Goal: Contribute content

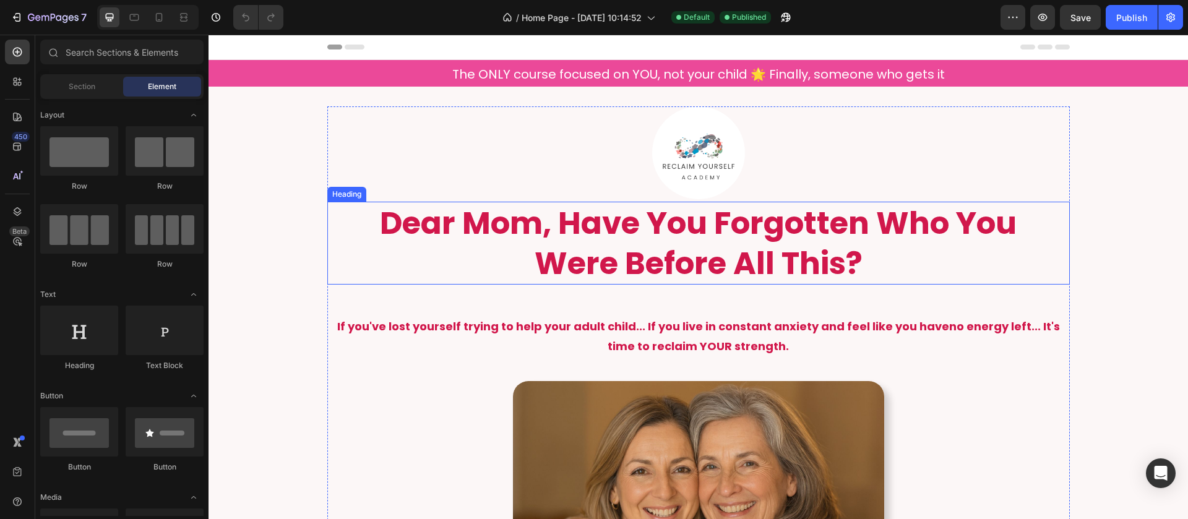
click at [646, 230] on h2 "Dear Mom, Have You Forgotten Who You Were Before All This?" at bounding box center [698, 243] width 743 height 83
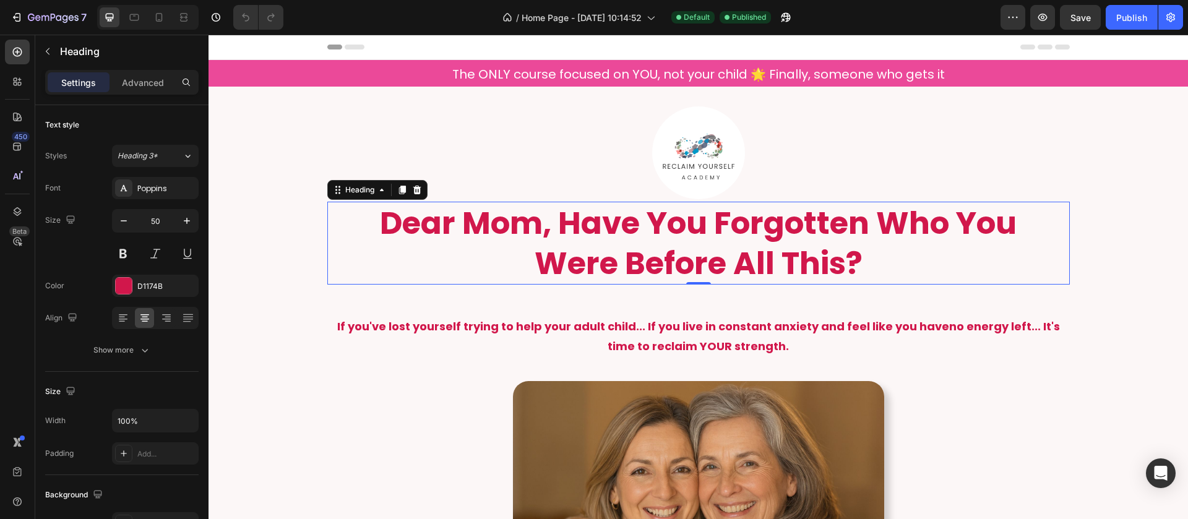
click at [528, 223] on p "Dear Mom, Have You Forgotten Who You Were Before All This?" at bounding box center [699, 243] width 740 height 80
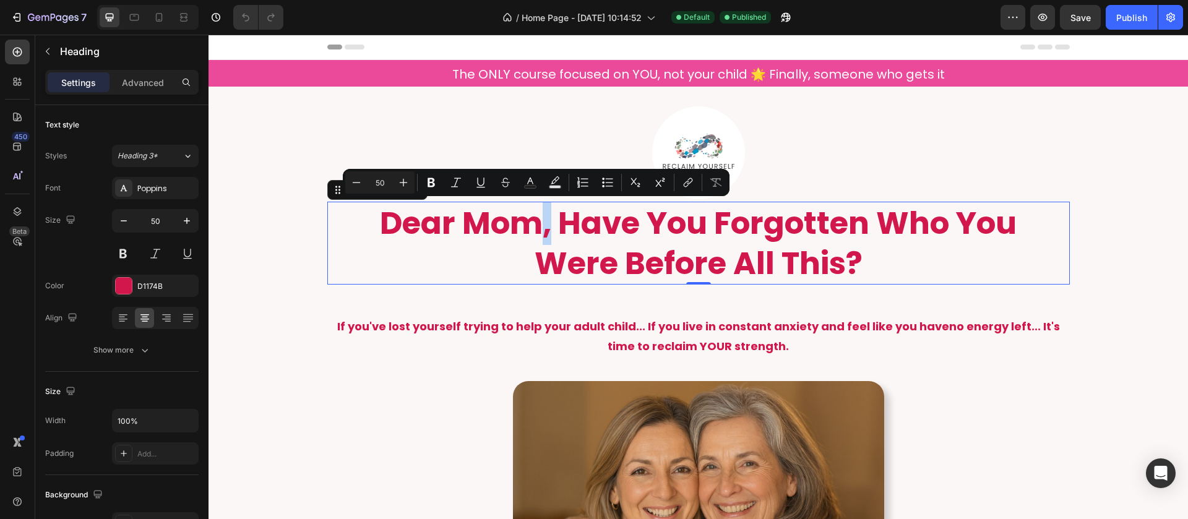
click at [528, 223] on p "Dear Mom, Have You Forgotten Who You Were Before All This?" at bounding box center [699, 243] width 740 height 80
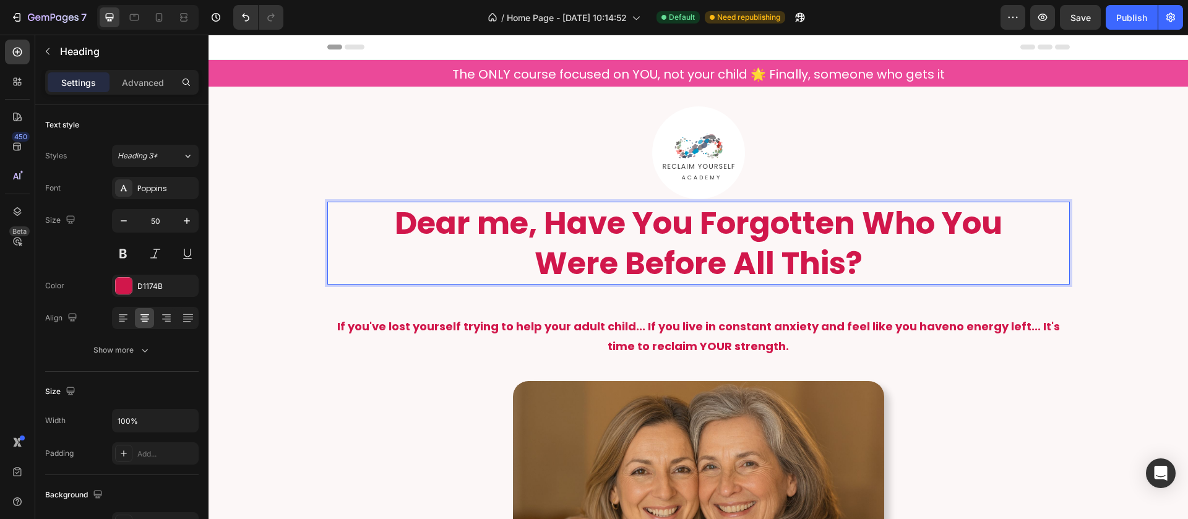
click at [622, 247] on p "Dear me, Have You Forgotten Who You Were Before All This?" at bounding box center [699, 243] width 740 height 80
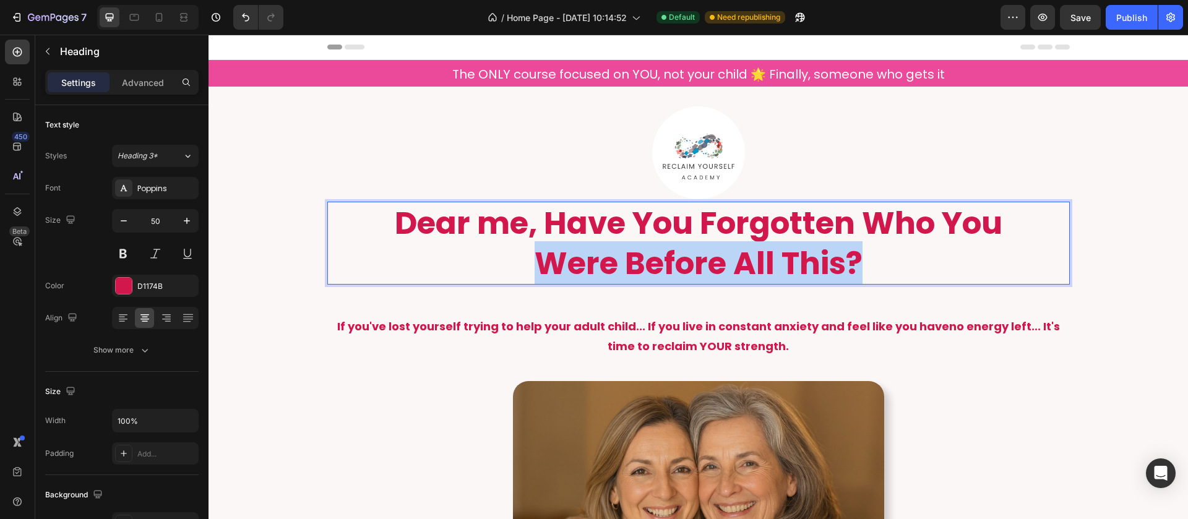
click at [622, 247] on p "Dear me, Have You Forgotten Who You Were Before All This?" at bounding box center [699, 243] width 740 height 80
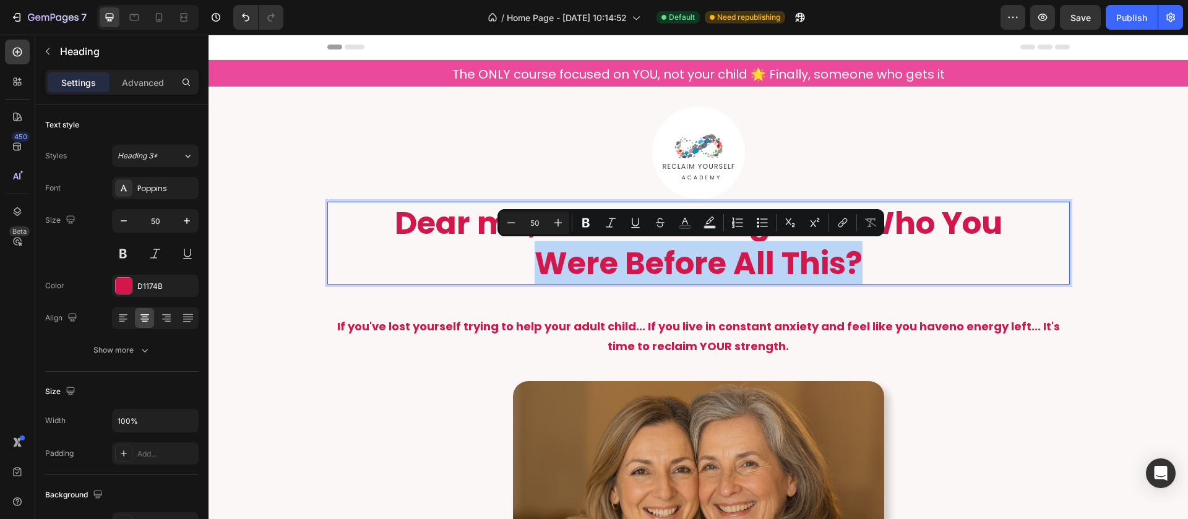
click at [852, 261] on p "Dear me, Have You Forgotten Who You Were Before All This?" at bounding box center [699, 243] width 740 height 80
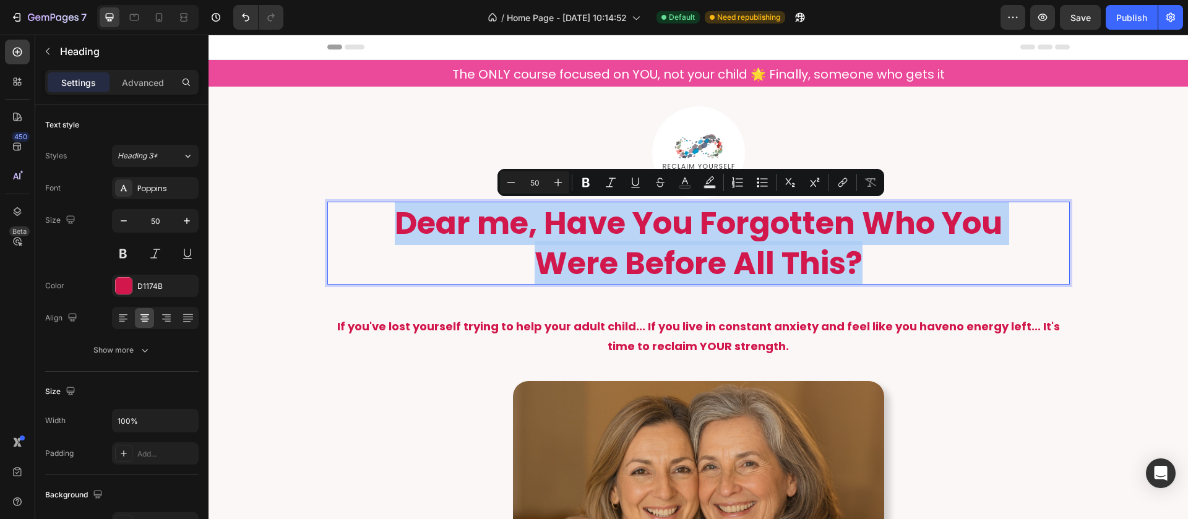
drag, startPoint x: 852, startPoint y: 261, endPoint x: 379, endPoint y: 222, distance: 474.5
click at [379, 222] on p "Dear me, Have You Forgotten Who You Were Before All This?" at bounding box center [699, 243] width 740 height 80
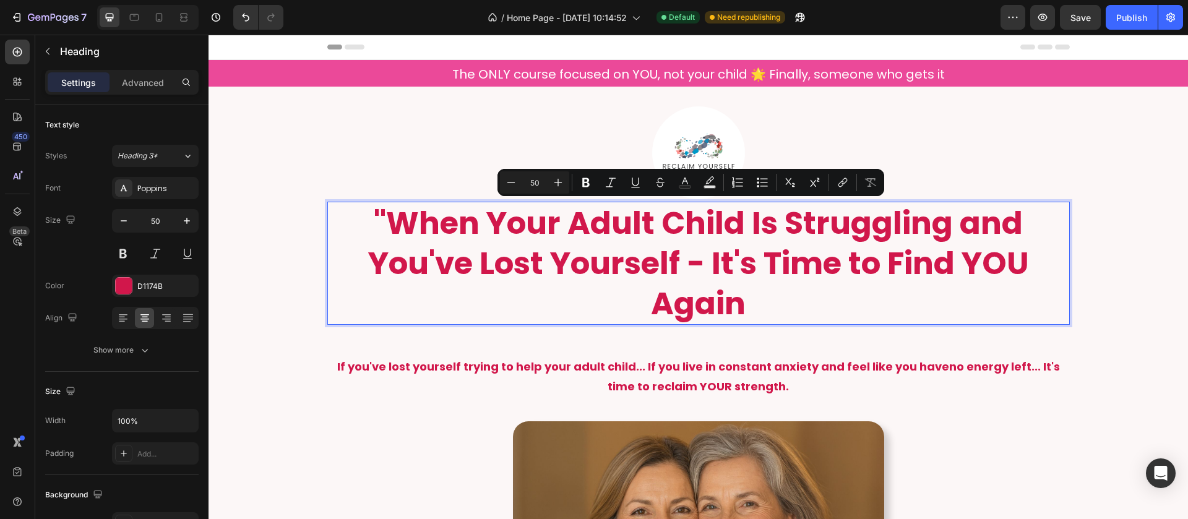
scroll to position [1, 0]
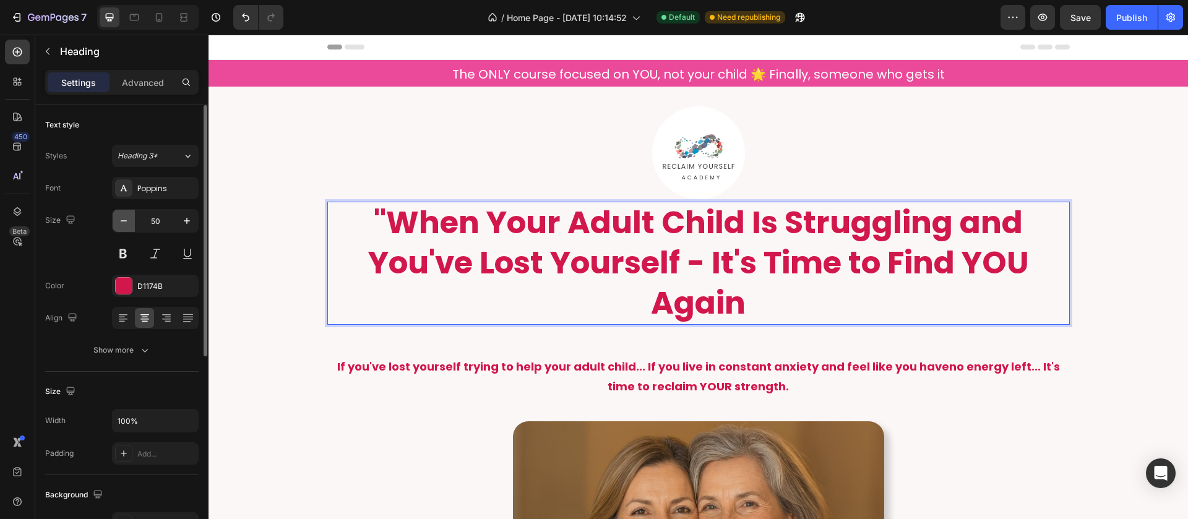
click at [126, 226] on icon "button" at bounding box center [124, 221] width 12 height 12
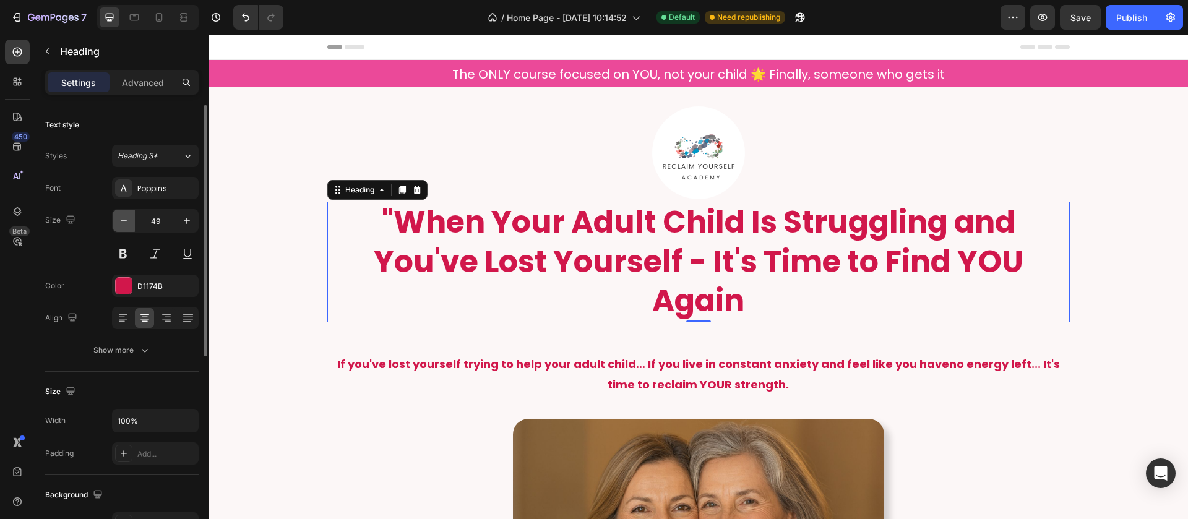
scroll to position [0, 0]
click at [126, 226] on icon "button" at bounding box center [124, 221] width 12 height 12
type input "48"
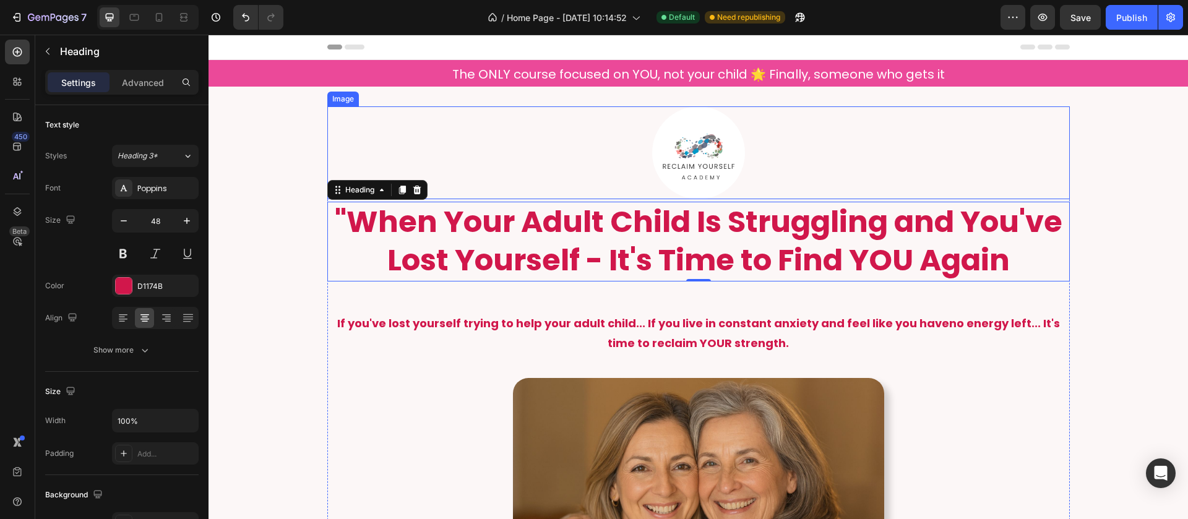
click at [485, 137] on div at bounding box center [698, 152] width 743 height 93
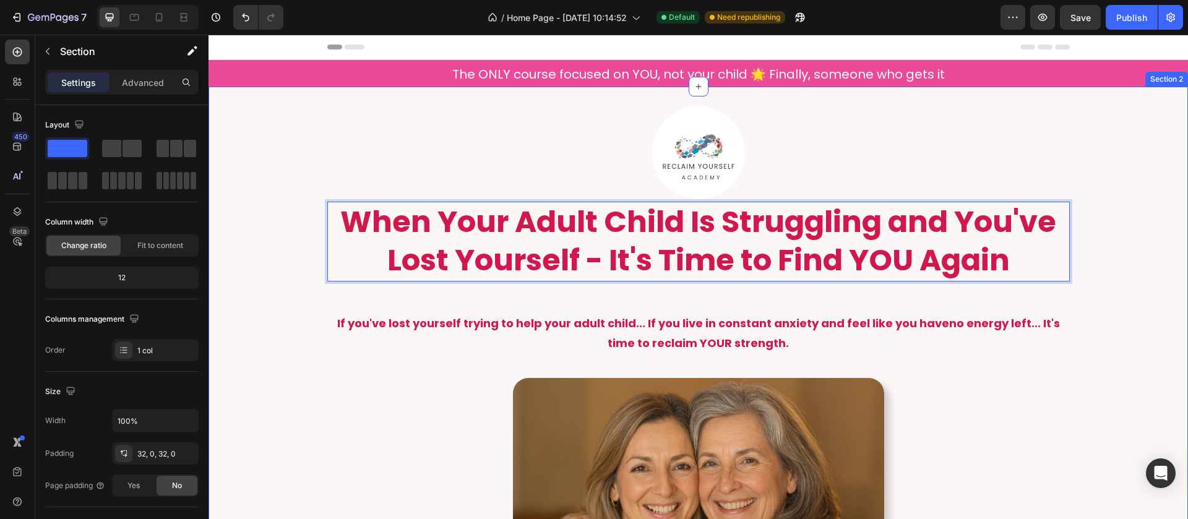
click at [1094, 368] on div "Image When Your Adult Child Is Struggling and You've Lost Yourself - It's Time …" at bounding box center [699, 419] width 980 height 627
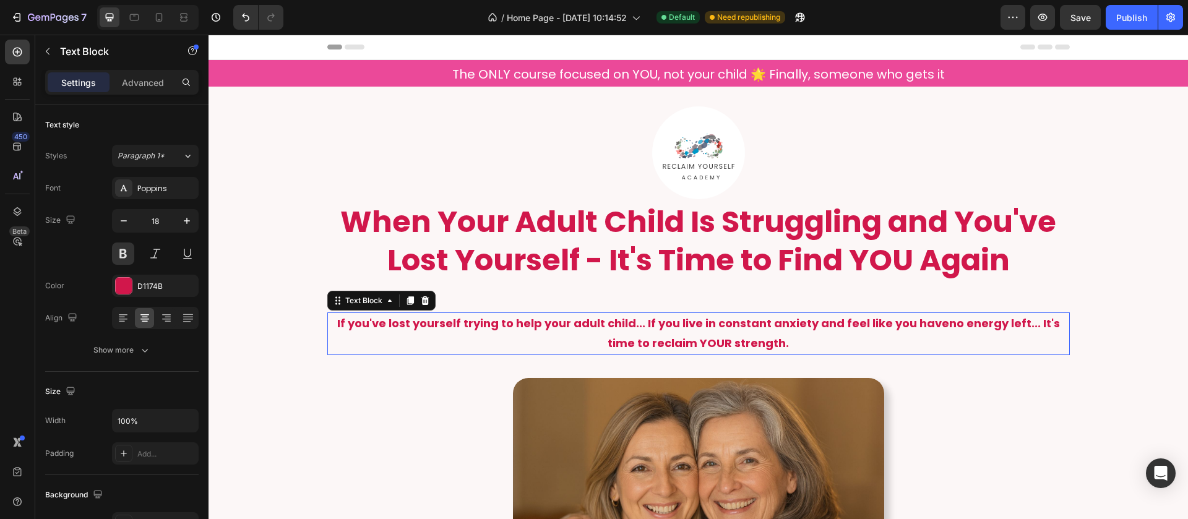
click at [626, 324] on p "If you've lost yourself trying to help your adult child... If you live in const…" at bounding box center [699, 334] width 740 height 40
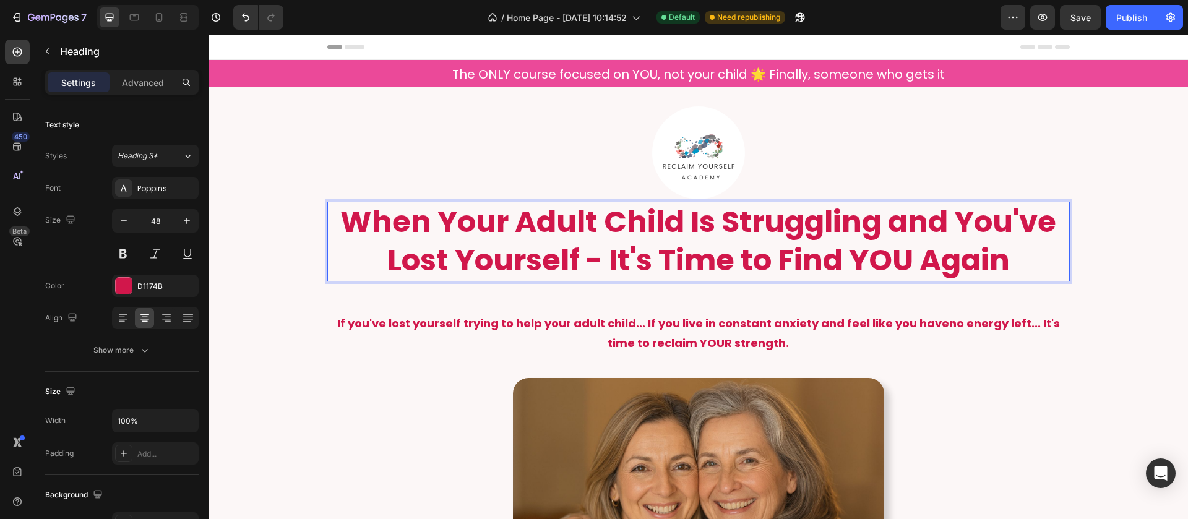
click at [808, 261] on p "When Your Adult Child Is Struggling and You've Lost Yourself - It's Time to Fin…" at bounding box center [699, 241] width 740 height 77
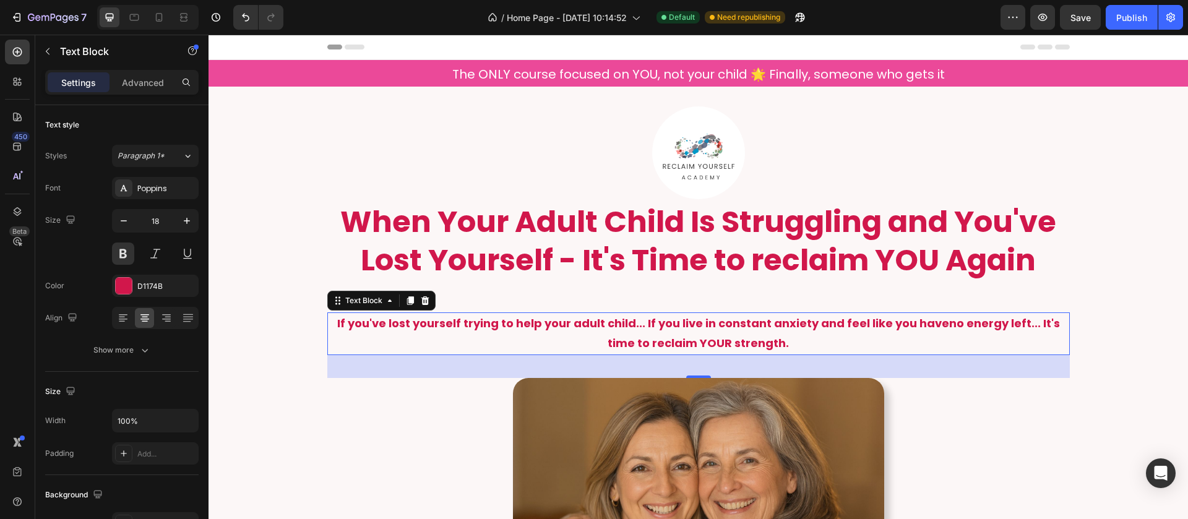
click at [915, 326] on p "If you've lost yourself trying to help your adult child... If you live in const…" at bounding box center [699, 334] width 740 height 40
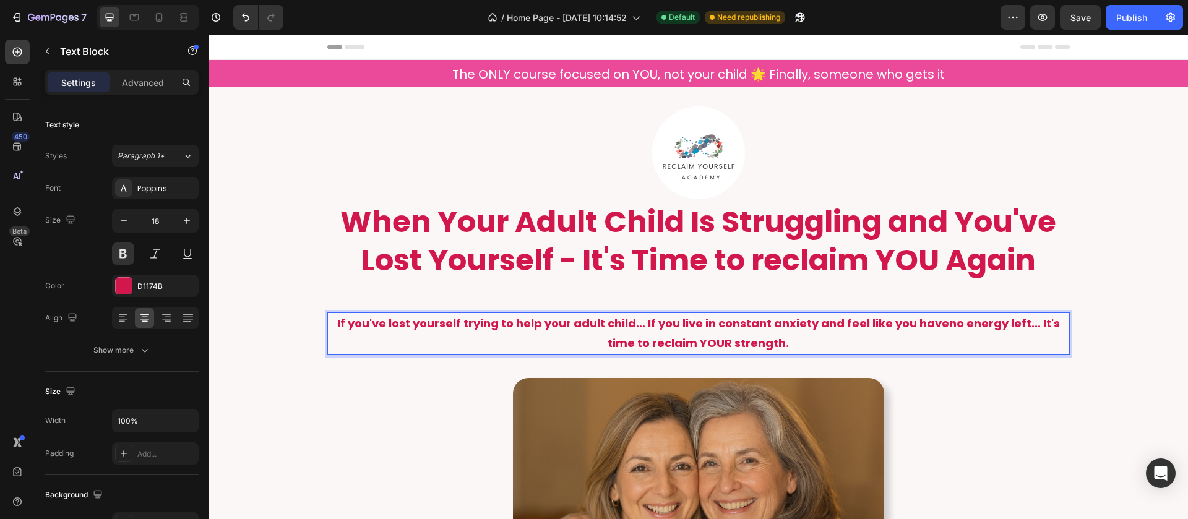
click at [922, 325] on p "If you've lost yourself trying to help your adult child... If you live in const…" at bounding box center [699, 334] width 740 height 40
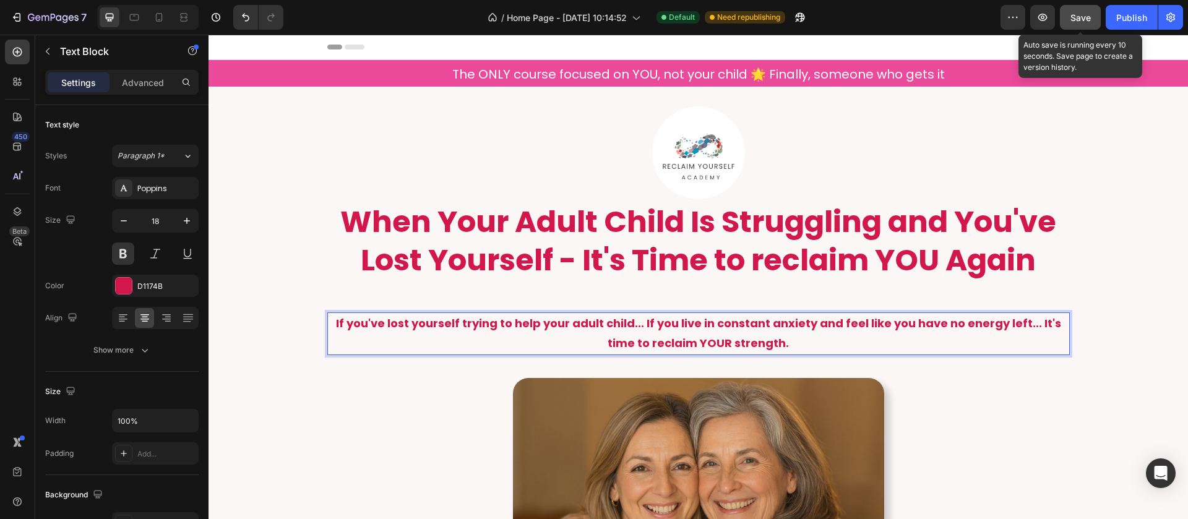
click at [1082, 7] on button "Save" at bounding box center [1080, 17] width 41 height 25
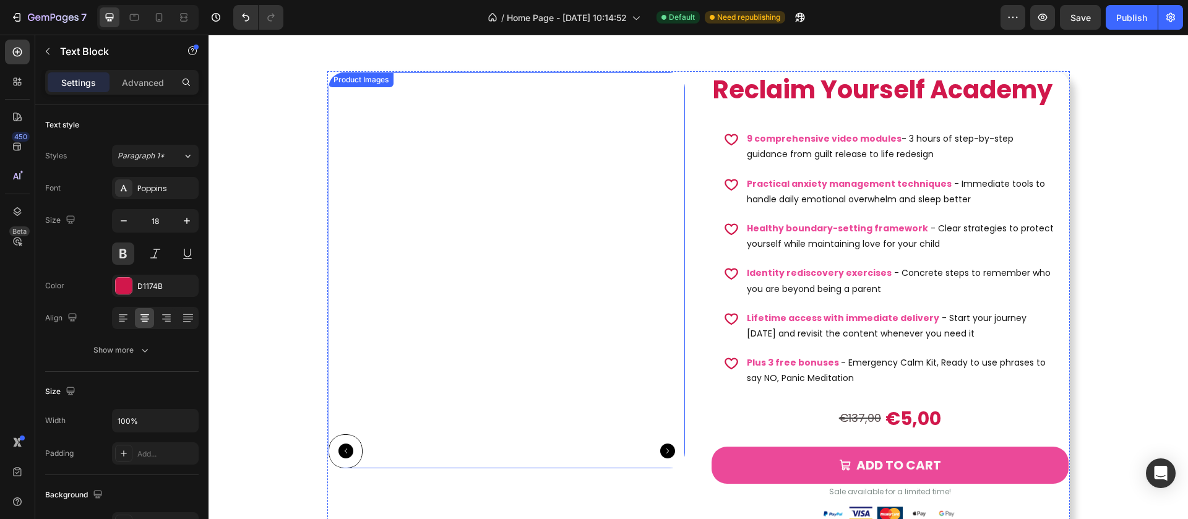
scroll to position [731, 0]
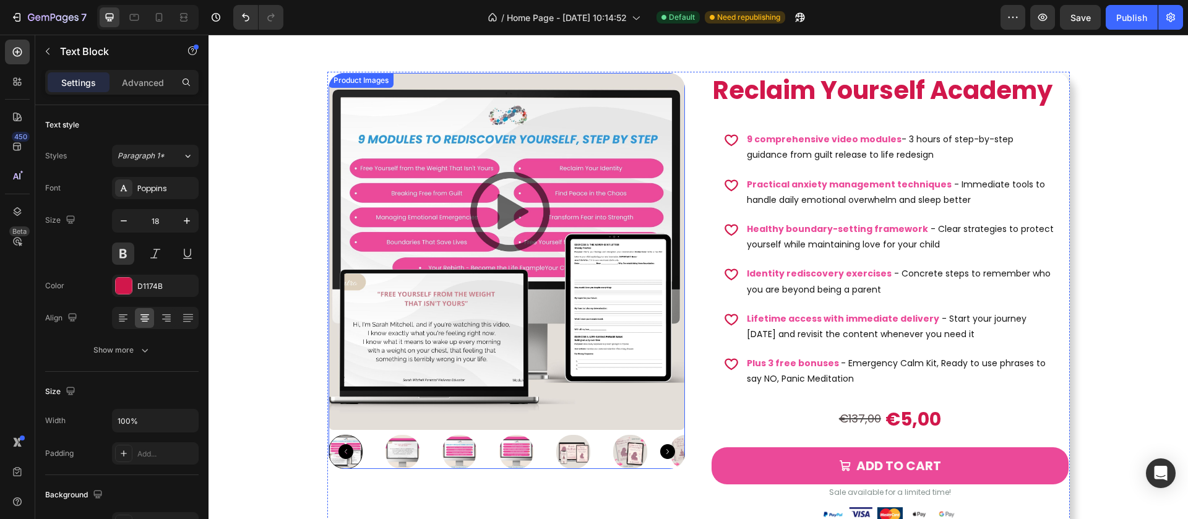
click at [530, 337] on img at bounding box center [507, 251] width 357 height 357
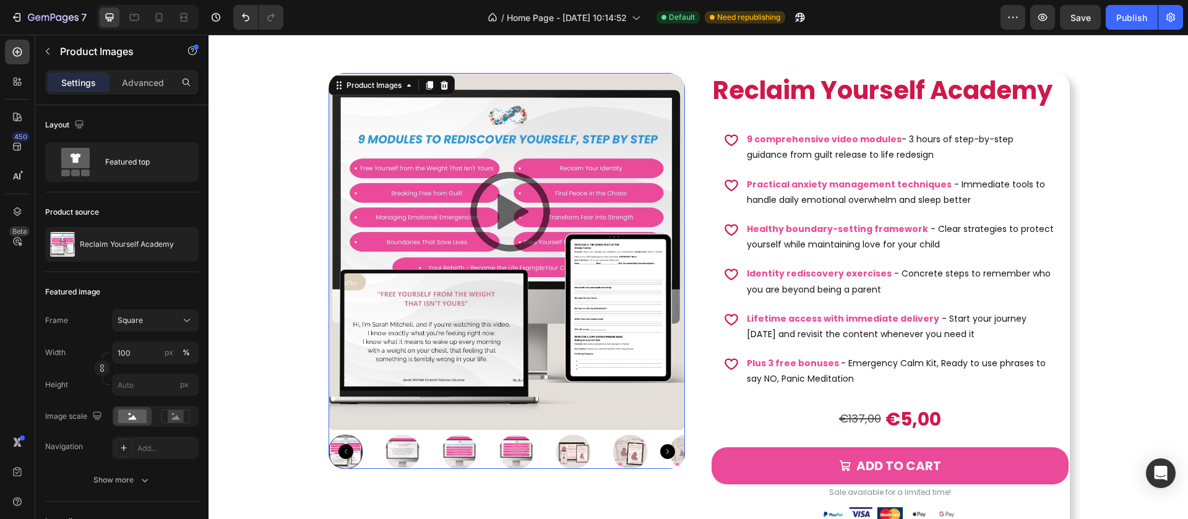
click at [660, 453] on icon "Carousel Next Arrow" at bounding box center [667, 451] width 15 height 15
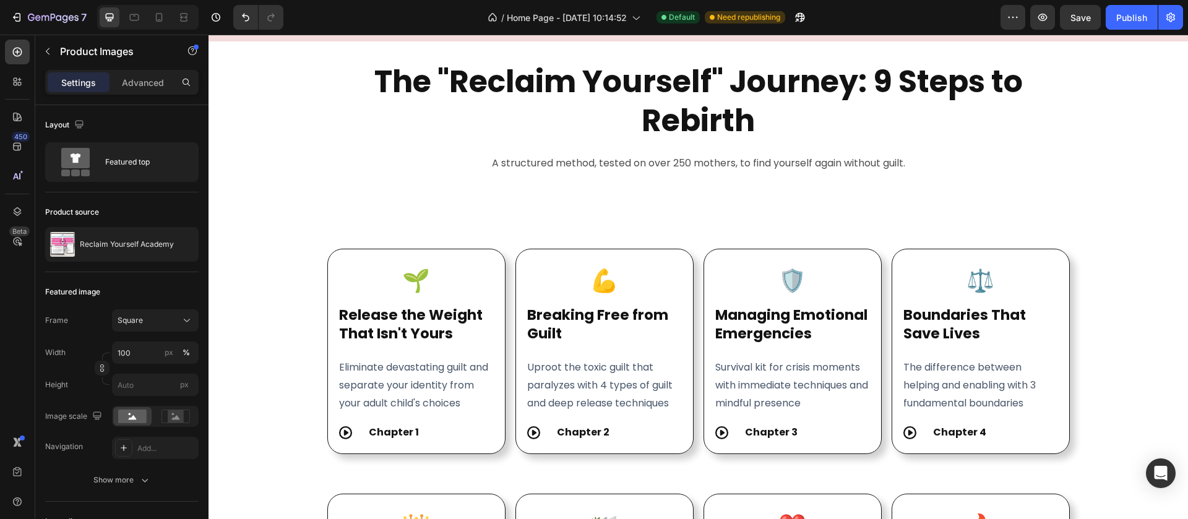
scroll to position [3503, 0]
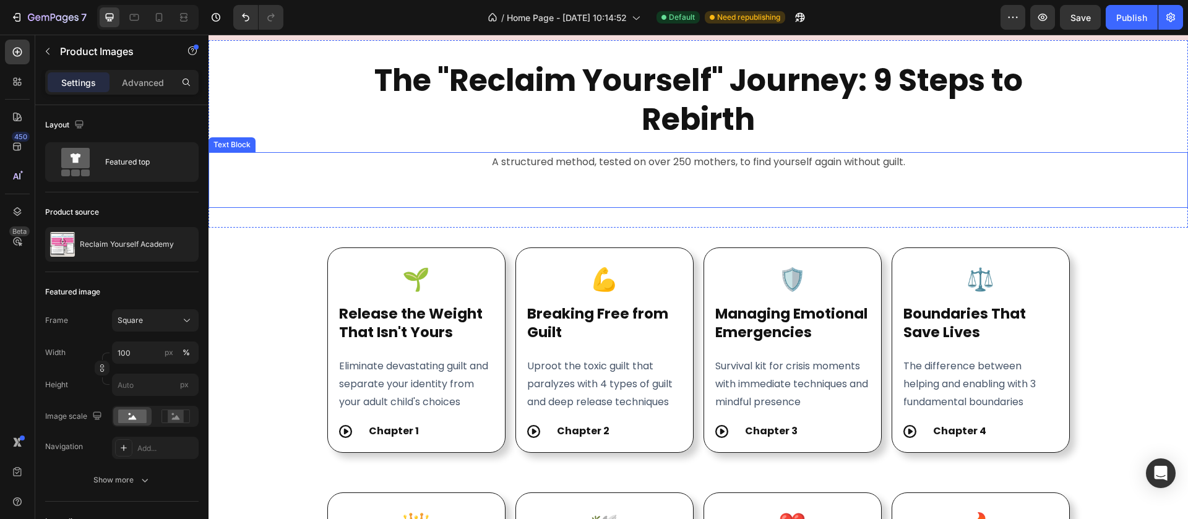
click at [764, 166] on p "A structured method, tested on over 250 mothers, to find yourself again without…" at bounding box center [698, 162] width 977 height 18
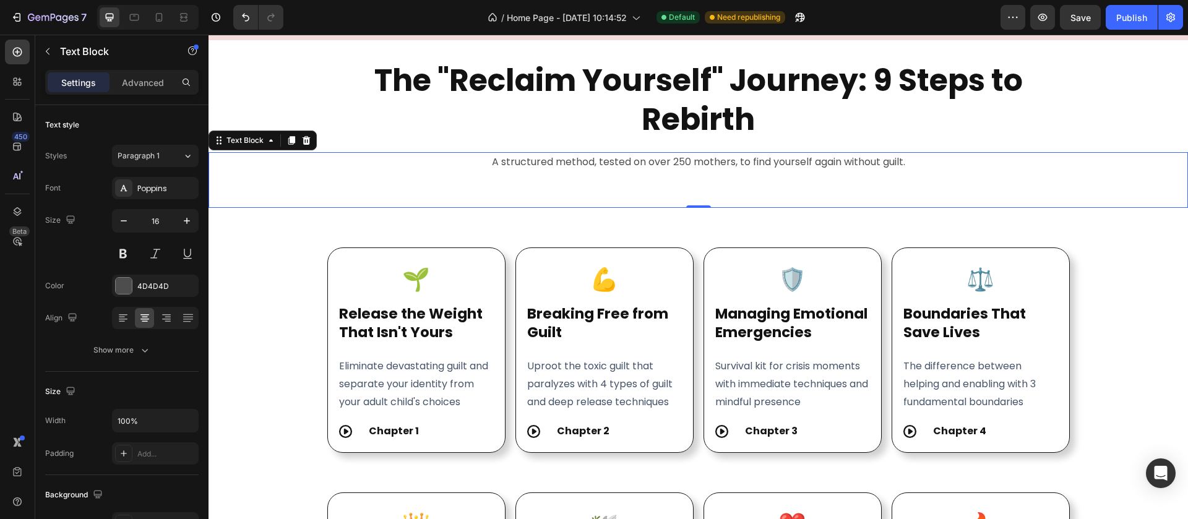
click at [761, 163] on p "A structured method, tested on over 250 mothers, to find yourself again without…" at bounding box center [698, 162] width 977 height 18
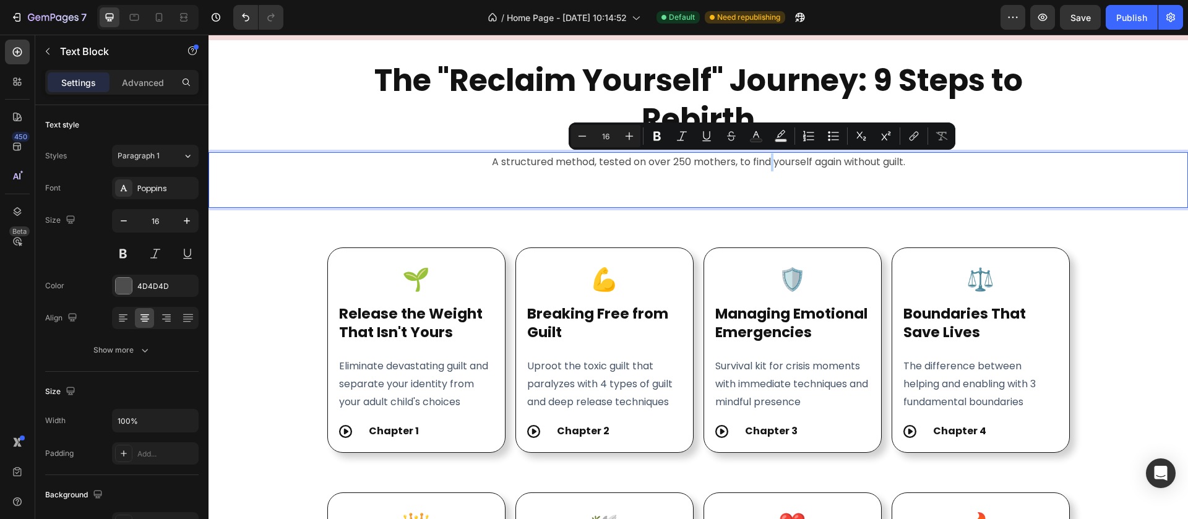
click at [761, 163] on p "A structured method, tested on over 250 mothers, to find yourself again without…" at bounding box center [698, 162] width 977 height 18
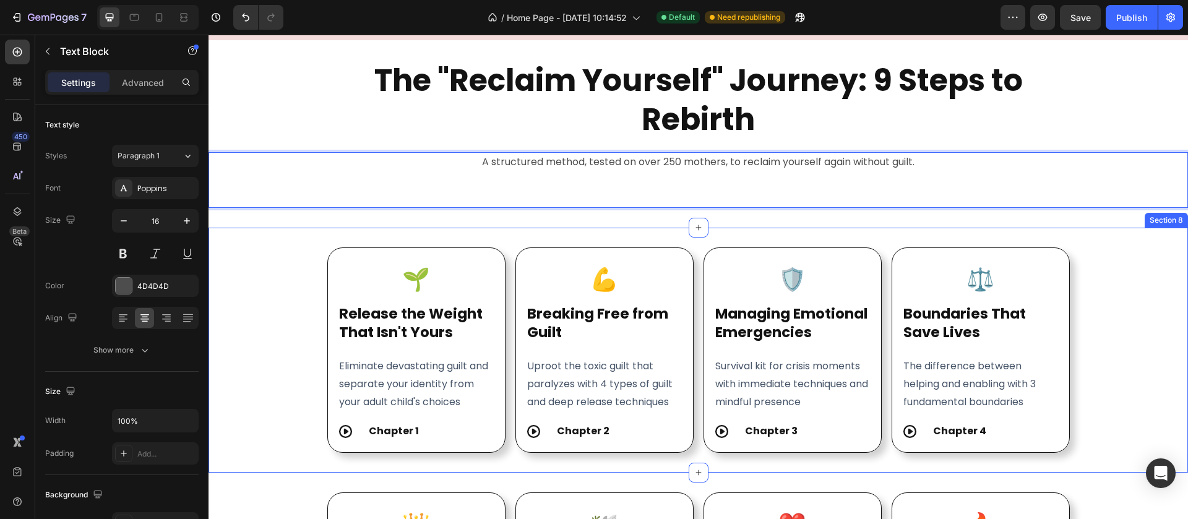
click at [1120, 291] on div "🌱 Heading Release the Weight That Isn't Yours Heading Eliminate devastating gui…" at bounding box center [699, 350] width 980 height 205
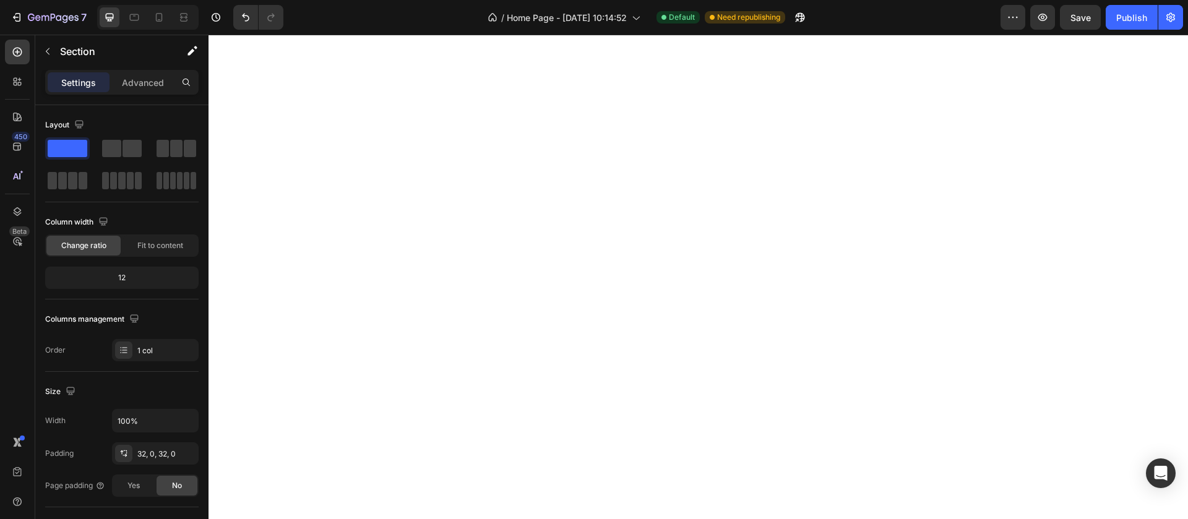
scroll to position [0, 0]
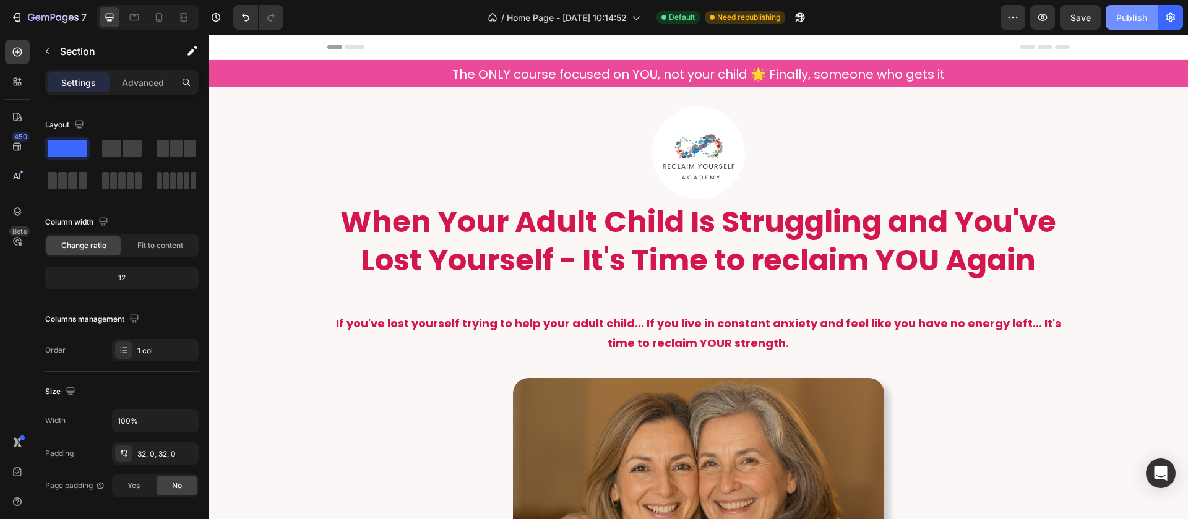
click at [1136, 8] on button "Publish" at bounding box center [1132, 17] width 52 height 25
click at [1131, 19] on div "Publish" at bounding box center [1131, 17] width 31 height 13
